Goal: Task Accomplishment & Management: Manage account settings

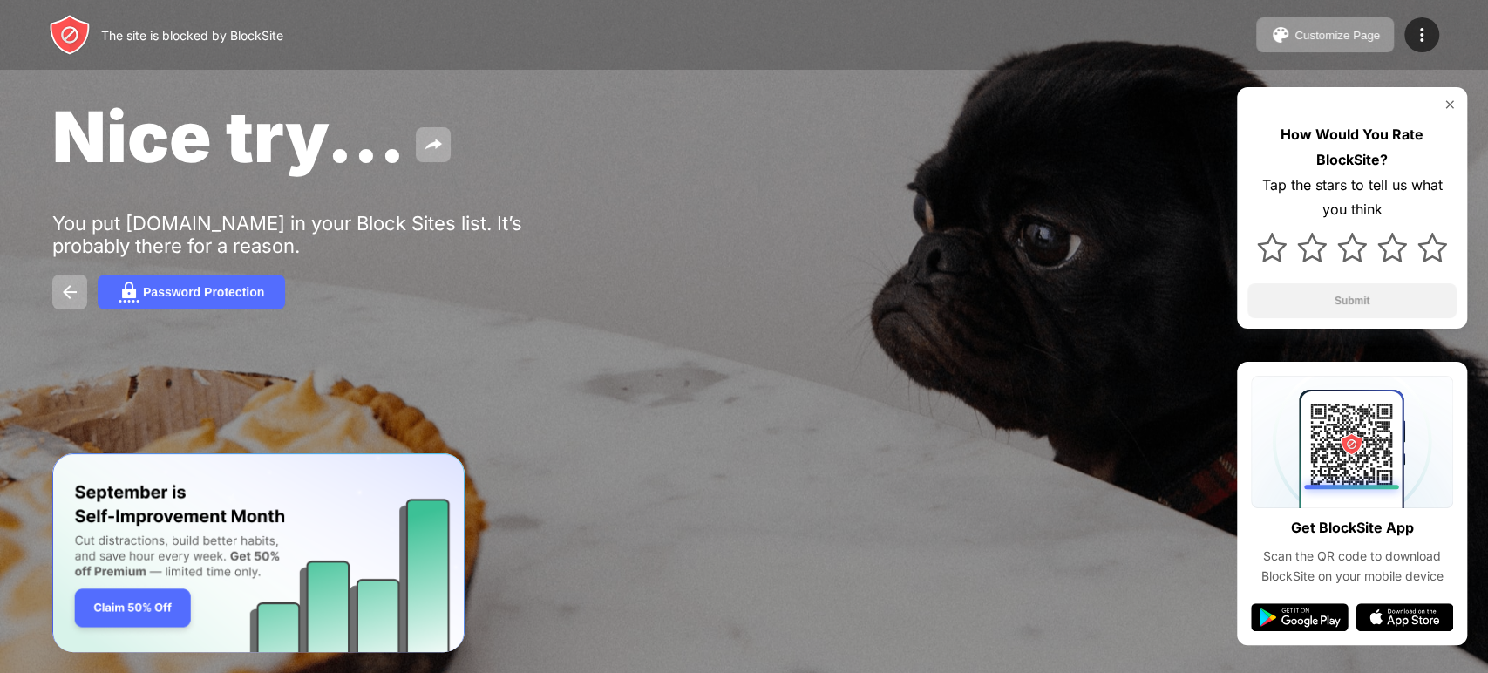
drag, startPoint x: 0, startPoint y: 0, endPoint x: 756, endPoint y: 168, distance: 774.9
click at [756, 168] on div "Nice try..." at bounding box center [605, 136] width 1107 height 85
click at [1429, 28] on img at bounding box center [1421, 34] width 21 height 21
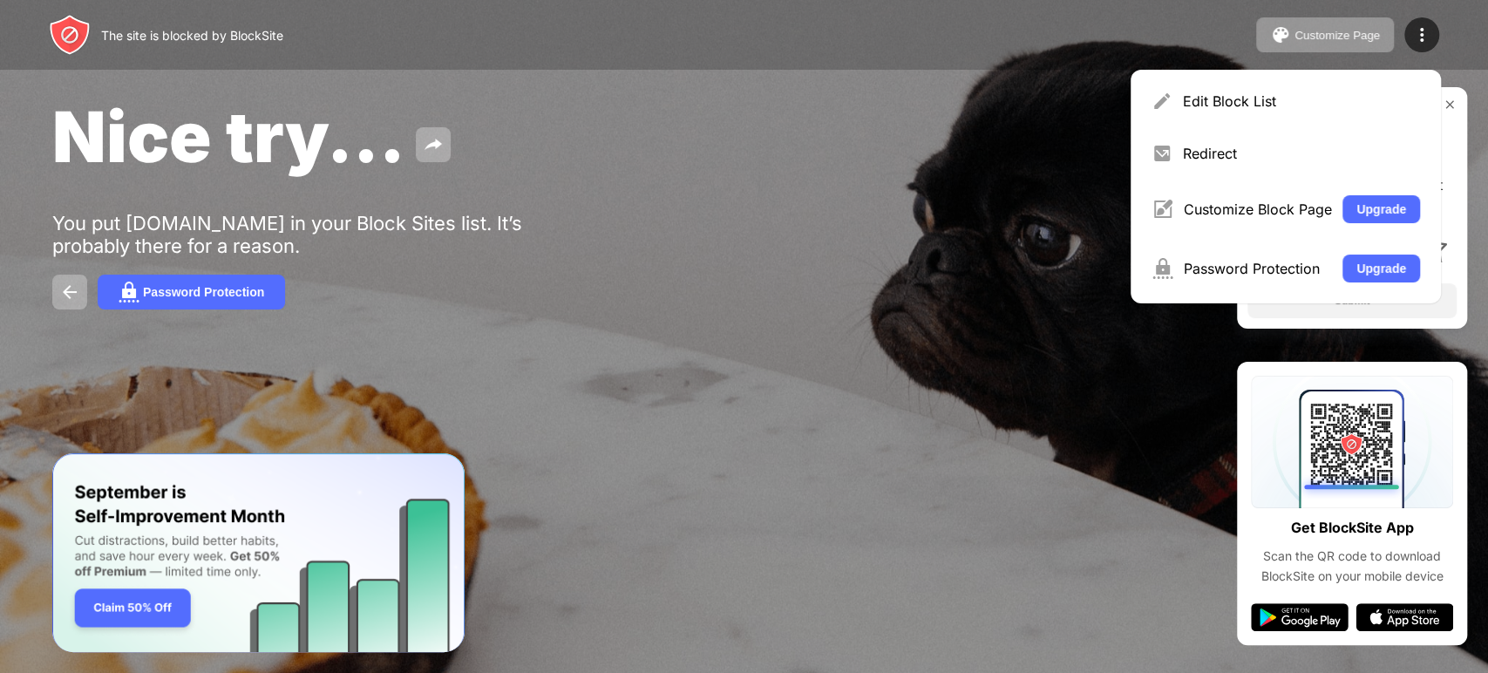
click at [1199, 85] on div "Edit Block List" at bounding box center [1285, 101] width 289 height 42
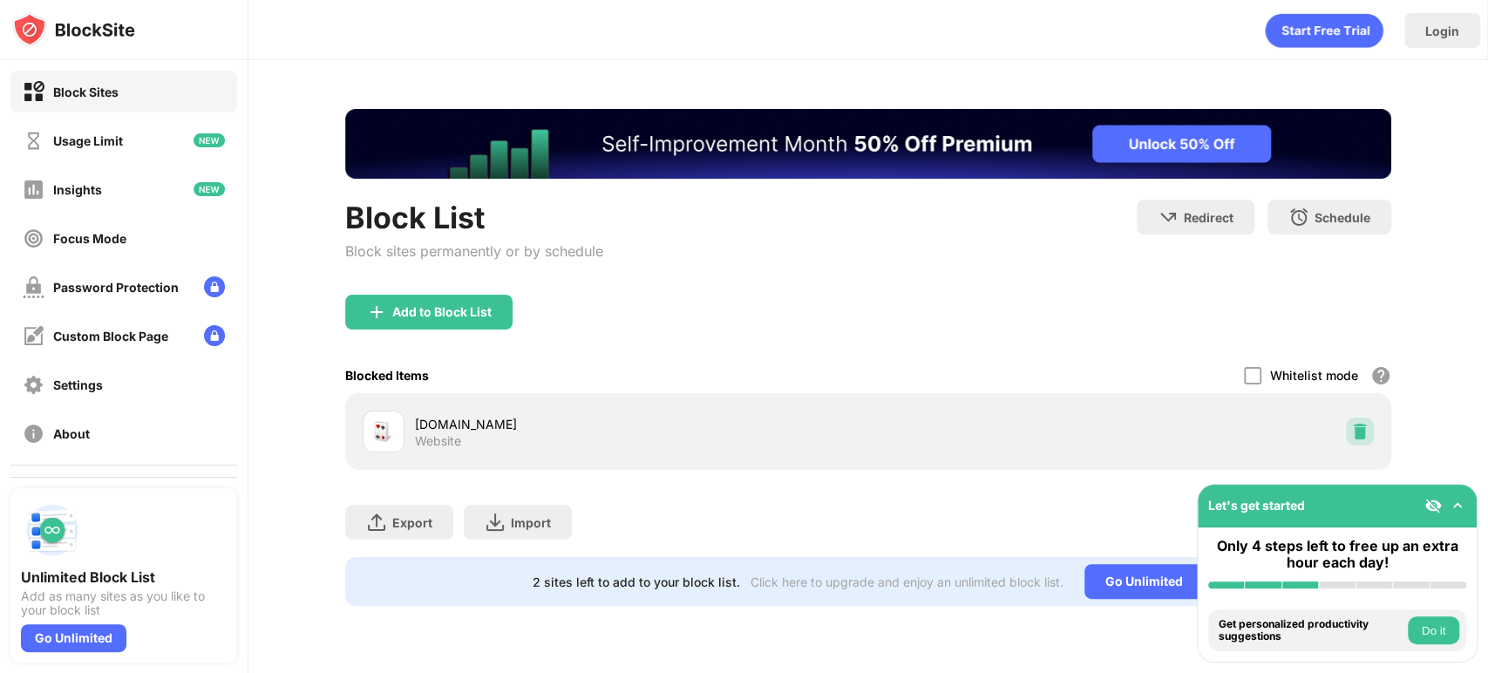
click at [1358, 419] on div at bounding box center [1360, 431] width 28 height 28
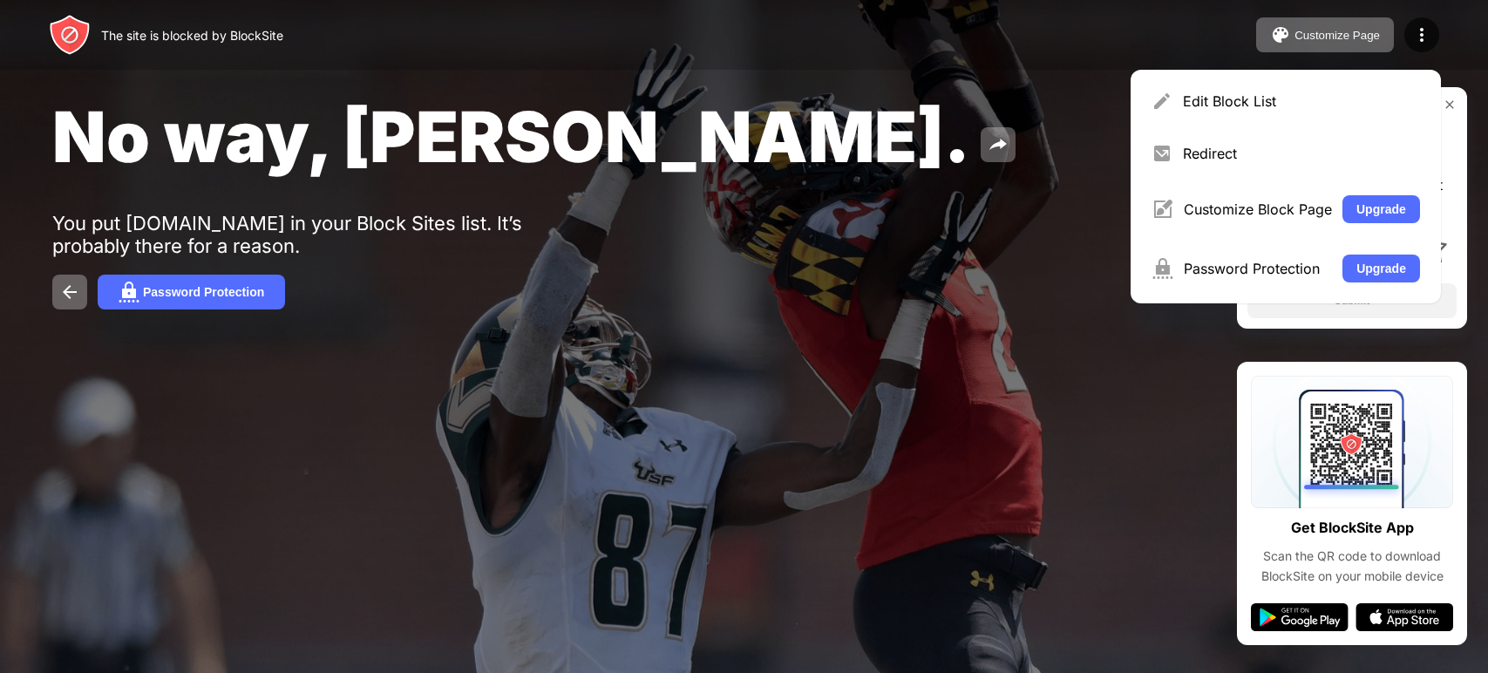
click at [1263, 107] on div "Edit Block List" at bounding box center [1301, 100] width 237 height 17
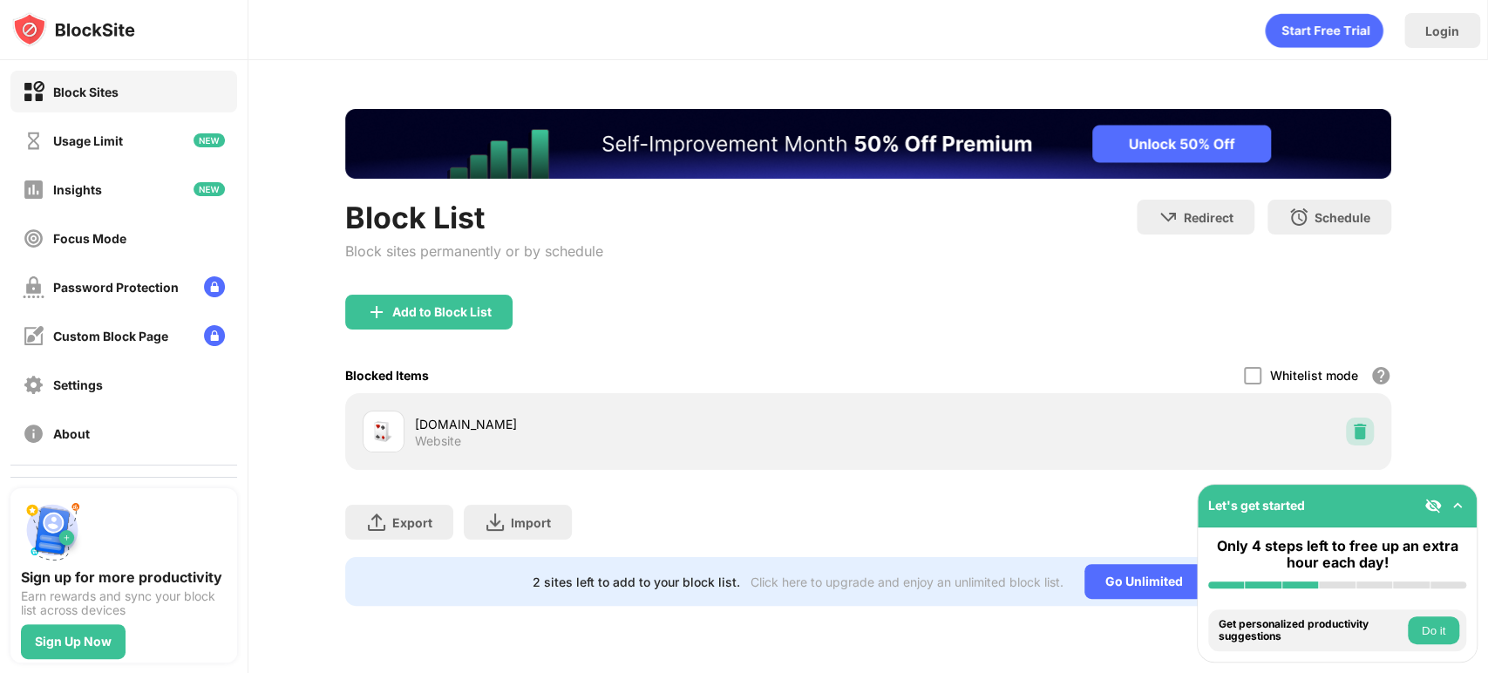
click at [1351, 428] on img at bounding box center [1359, 431] width 17 height 17
